Goal: Complete application form

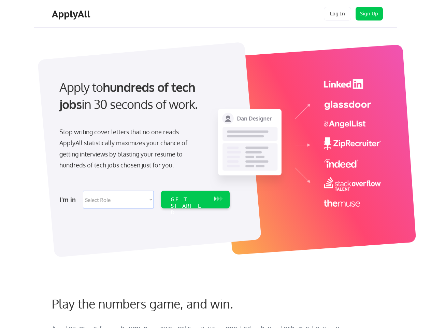
click at [215, 164] on div "Apply to hundreds of tech jobs in 30 seconds of work. Stop writing cover letter…" at bounding box center [143, 142] width 191 height 140
click at [216, 146] on div "Apply to hundreds of tech jobs in 30 seconds of work. Stop writing cover letter…" at bounding box center [143, 142] width 191 height 140
click at [144, 141] on div "Stop writing cover letters that no one reads. ApplyAll statistically maximizes …" at bounding box center [129, 148] width 140 height 44
click at [143, 101] on div "Apply to hundreds of tech jobs in 30 seconds of work." at bounding box center [143, 96] width 168 height 34
click at [129, 150] on div "Stop writing cover letters that no one reads. ApplyAll statistically maximizes …" at bounding box center [129, 148] width 140 height 44
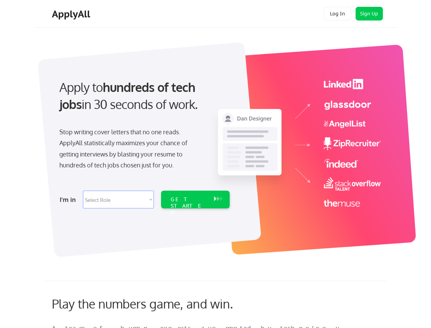
click at [144, 199] on select "Select Role Software Engineering Product Management Customer Success Sales UI/U…" at bounding box center [118, 199] width 71 height 18
click at [69, 199] on div "I'm in" at bounding box center [69, 199] width 19 height 11
click at [118, 199] on select "Select Role Software Engineering Product Management Customer Success Sales UI/U…" at bounding box center [118, 199] width 71 height 18
click at [195, 199] on div "GET STARTED" at bounding box center [189, 206] width 37 height 20
click at [189, 199] on div "GET STARTED" at bounding box center [189, 206] width 37 height 20
